Goal: Task Accomplishment & Management: Use online tool/utility

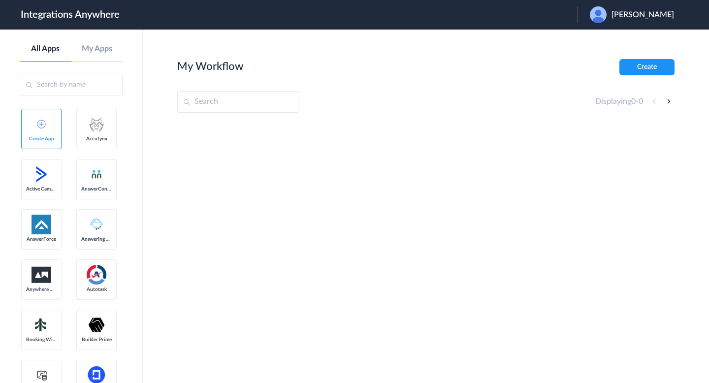
click at [634, 12] on span "[PERSON_NAME]" at bounding box center [642, 14] width 63 height 9
click at [598, 31] on li "Logout" at bounding box center [630, 40] width 106 height 18
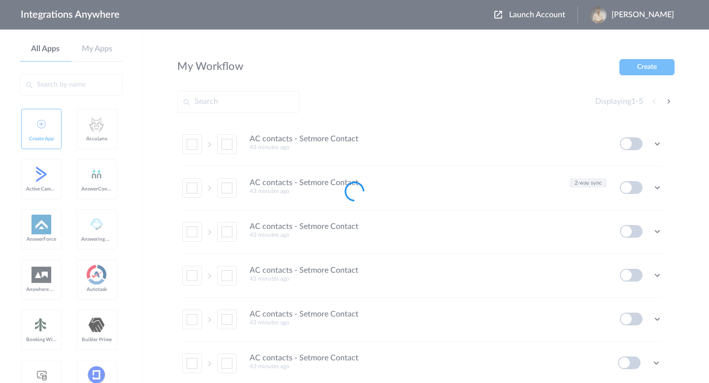
click at [527, 21] on div at bounding box center [354, 191] width 709 height 383
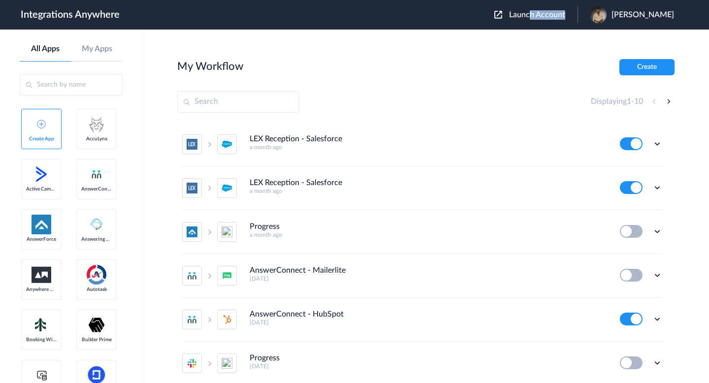
click at [522, 19] on div "Launch Account Buvaneswaran Muni My Account Logout" at bounding box center [588, 14] width 189 height 17
click at [509, 16] on span "Launch Account" at bounding box center [537, 15] width 56 height 8
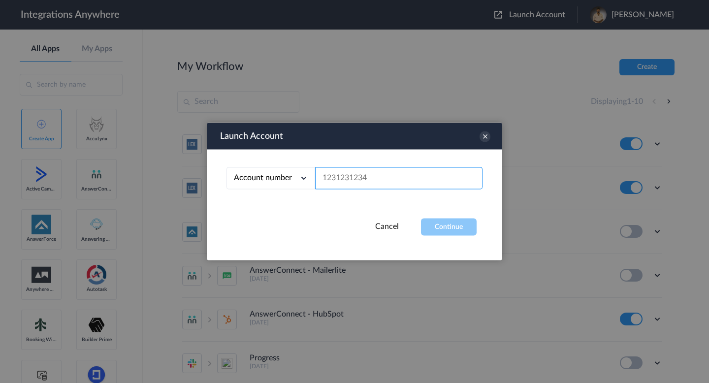
click at [397, 181] on input "text" at bounding box center [398, 178] width 167 height 22
paste input "8669820063"
type input "8669820063"
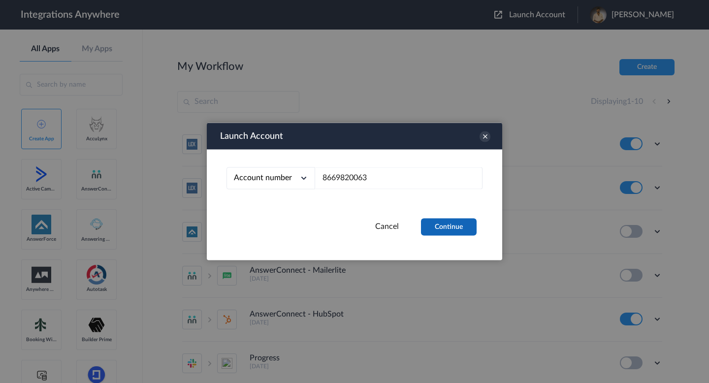
click at [452, 230] on button "Continue" at bounding box center [449, 227] width 56 height 17
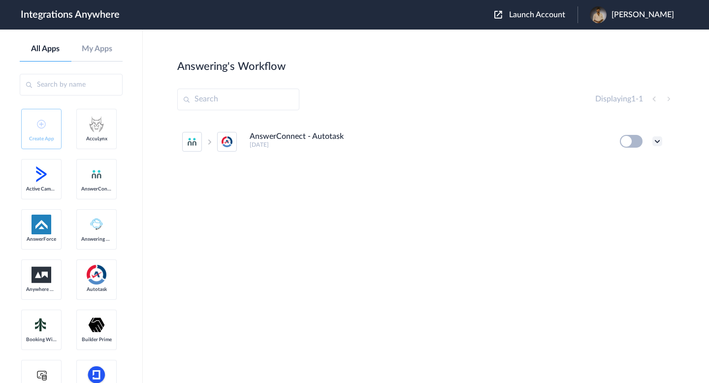
click at [656, 142] on icon at bounding box center [657, 141] width 10 height 10
click at [639, 160] on li "Edit" at bounding box center [630, 164] width 64 height 18
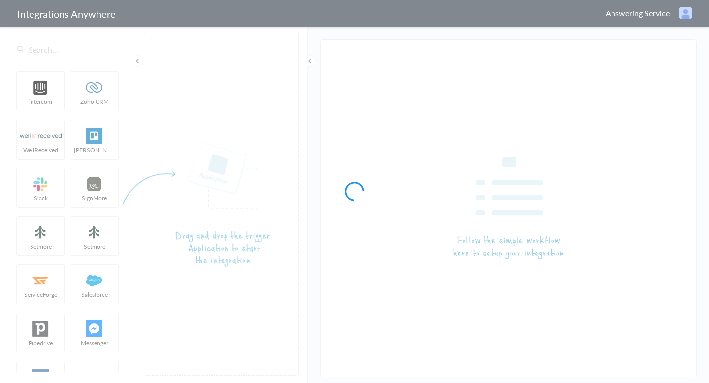
type input "AnswerConnect - Autotask"
